Goal: Task Accomplishment & Management: Manage account settings

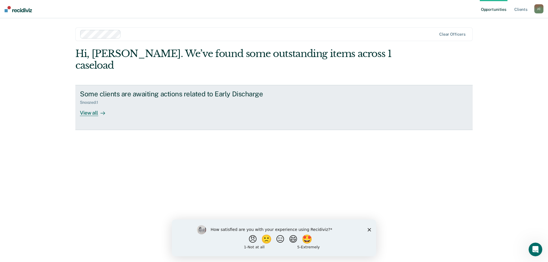
click at [170, 110] on link "Some clients are awaiting actions related to Early Discharge Snoozed : 1 View a…" at bounding box center [273, 107] width 397 height 45
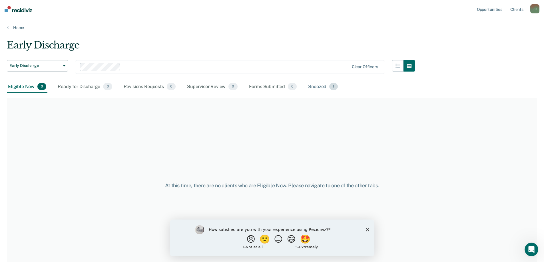
click at [316, 92] on div "Snoozed 1" at bounding box center [323, 87] width 32 height 13
